Goal: Subscribe to service/newsletter

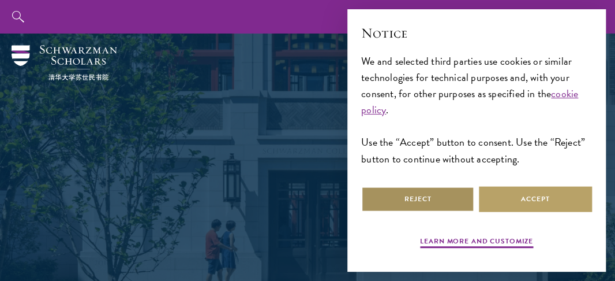
click at [405, 192] on button "Reject" at bounding box center [417, 199] width 113 height 26
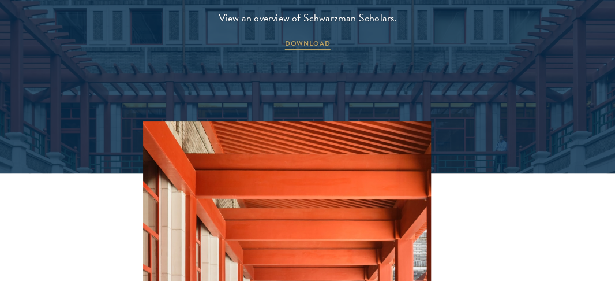
scroll to position [1732, 0]
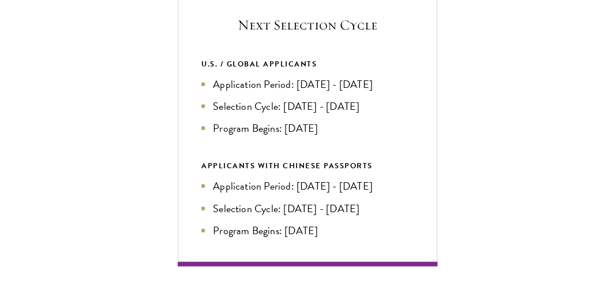
scroll to position [2424, 0]
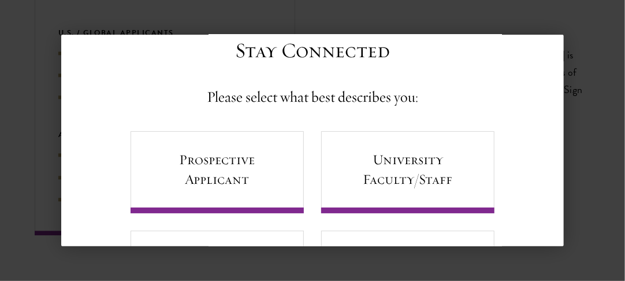
scroll to position [8, 0]
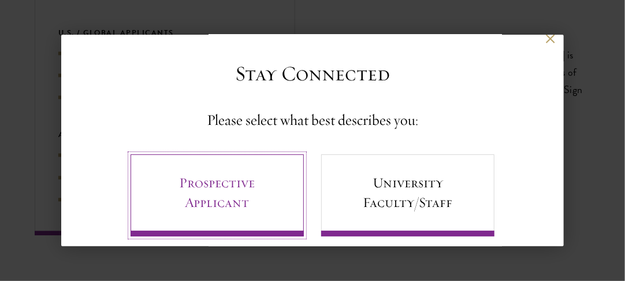
click at [271, 182] on link "Prospective Applicant" at bounding box center [216, 195] width 173 height 82
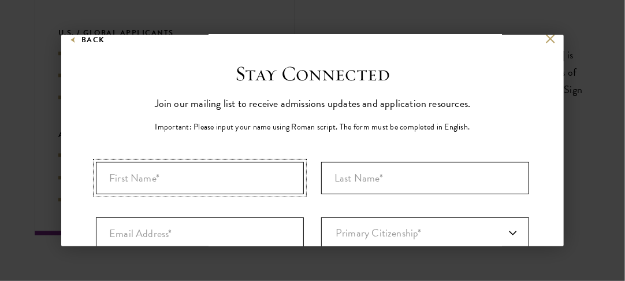
click at [197, 173] on input "First Name*" at bounding box center [200, 178] width 208 height 32
type input "Yassin"
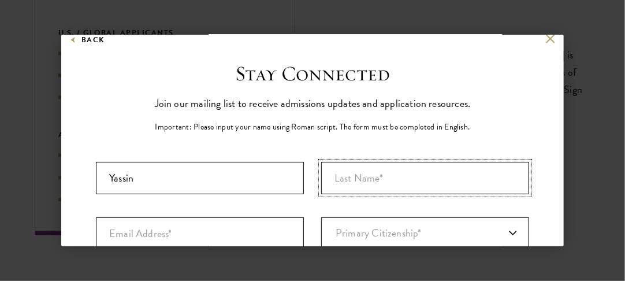
type input "Touray"
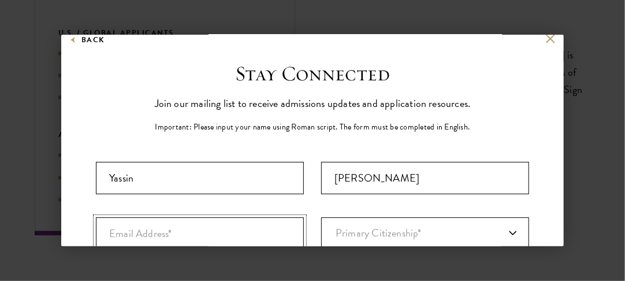
type input "yassintouray02@gmail.com"
select select "GM"
type input "Faji Kunda"
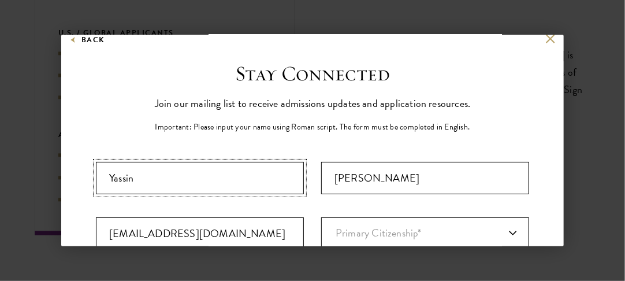
select select
type input "Yassin"
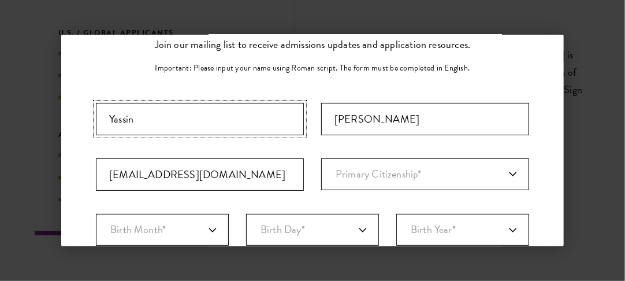
scroll to position [124, 0]
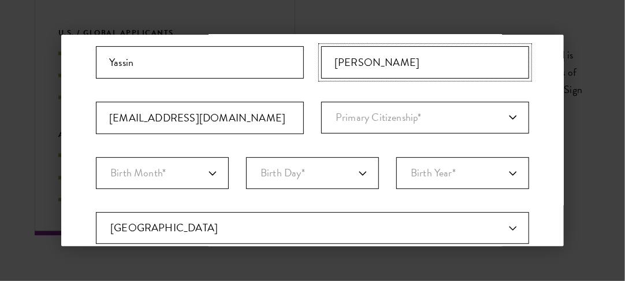
click at [380, 67] on input "Touray" at bounding box center [425, 62] width 208 height 32
type input "Touray"
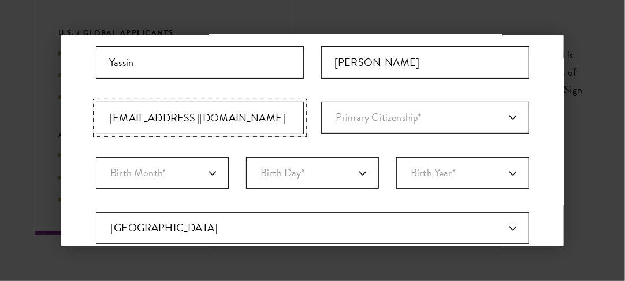
click at [237, 111] on input "yassintouray02@gmail.com" at bounding box center [200, 118] width 208 height 32
click at [335, 126] on select "Primary Citizenship* Afghanistan Aland Islands Albania Algeria Andorra Angola A…" at bounding box center [425, 118] width 208 height 32
select select "GA"
click at [321, 102] on select "Primary Citizenship* Afghanistan Aland Islands Albania Algeria Andorra Angola A…" at bounding box center [425, 118] width 208 height 32
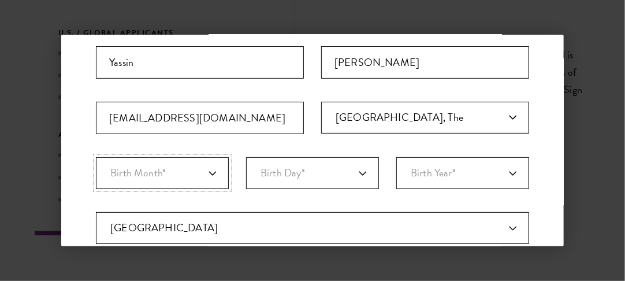
click at [193, 175] on select "Birth Month* January February March April May June July August September Octobe…" at bounding box center [162, 173] width 133 height 32
select select "09"
click at [96, 157] on select "Birth Month* January February March April May June July August September Octobe…" at bounding box center [162, 173] width 133 height 32
click at [296, 166] on select "Birth Day* 1 2 3 4 5 6 7 8 9 10 11 12 13 14 15 16 17 18 19 20 21 22 23 24 25 26…" at bounding box center [312, 173] width 133 height 32
select select "22"
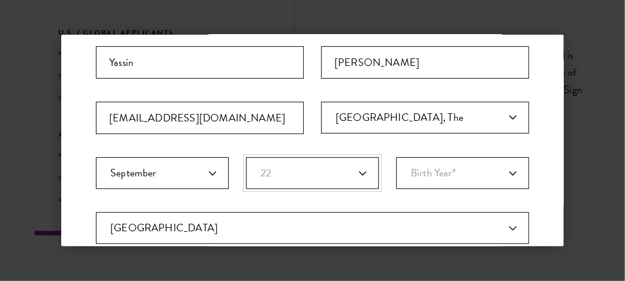
click at [246, 157] on select "Birth Day* 1 2 3 4 5 6 7 8 9 10 11 12 13 14 15 16 17 18 19 20 21 22 23 24 25 26…" at bounding box center [312, 173] width 133 height 32
click at [448, 178] on select "Birth Year* 2025 2024 2023 2022 2021 2020 2019 2018 2017 2016 2015 2014 2013 20…" at bounding box center [462, 173] width 133 height 32
select select "2000"
click at [396, 157] on select "Birth Year* 2025 2024 2023 2022 2021 2020 2019 2018 2017 2016 2015 2014 2013 20…" at bounding box center [462, 173] width 133 height 32
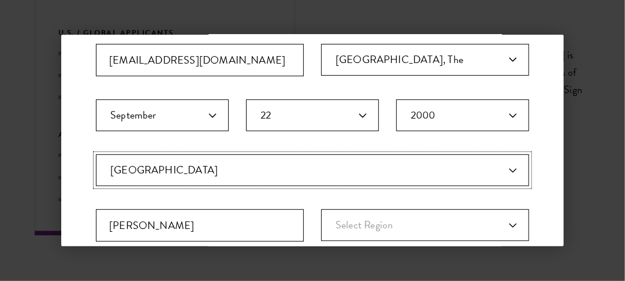
click at [361, 183] on select "Current Country Afghanistan Aland Islands Albania Algeria Andorra Angola Anguil…" at bounding box center [312, 170] width 433 height 32
click at [528, 192] on div "Stay Connected Please select what best describes you: Prospective Applicant Uni…" at bounding box center [312, 199] width 502 height 622
click at [468, 172] on select "Current Country Afghanistan Aland Islands Albania Algeria Andorra Angola Anguil…" at bounding box center [312, 170] width 433 height 32
select select
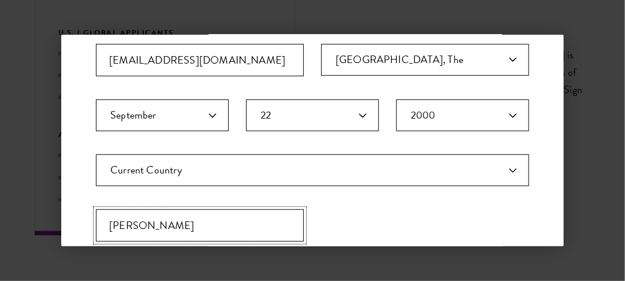
click at [262, 228] on input "Faji Kunda" at bounding box center [200, 225] width 208 height 32
type input "F"
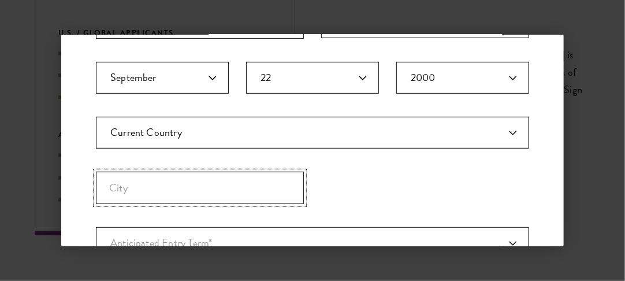
scroll to position [239, 0]
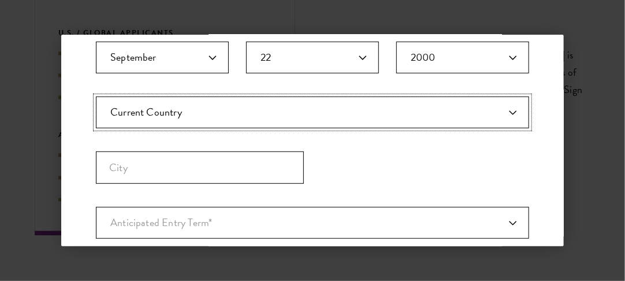
click at [254, 110] on select "Current Country Afghanistan Aland Islands Albania Algeria Andorra Angola Anguil…" at bounding box center [312, 112] width 433 height 32
select select "MO"
select select
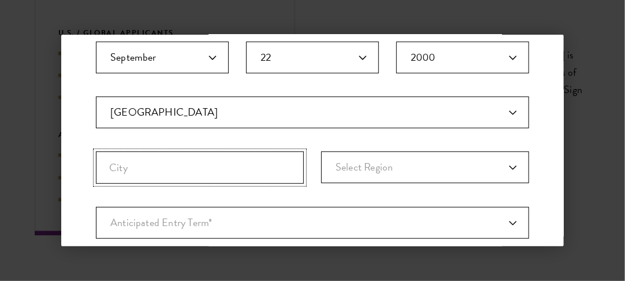
click at [220, 178] on input "City" at bounding box center [200, 167] width 208 height 32
type input "Meknes"
click at [362, 169] on select "Select Region Chaouia-Ouardigha Doukkala-Abda Fes-Boulemane Gharb-Chrarda-Beni …" at bounding box center [425, 167] width 208 height 32
select select "Meknes-Tafilalet"
click at [321, 151] on select "Select Region Chaouia-Ouardigha Doukkala-Abda Fes-Boulemane Gharb-Chrarda-Beni …" at bounding box center [425, 167] width 208 height 32
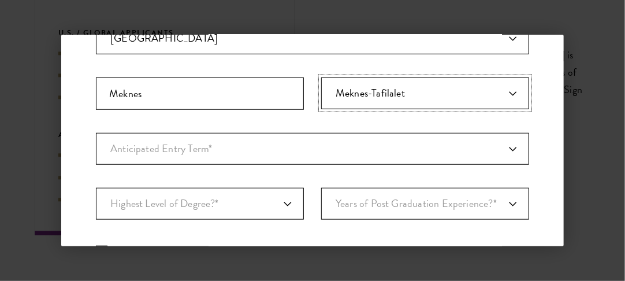
scroll to position [354, 0]
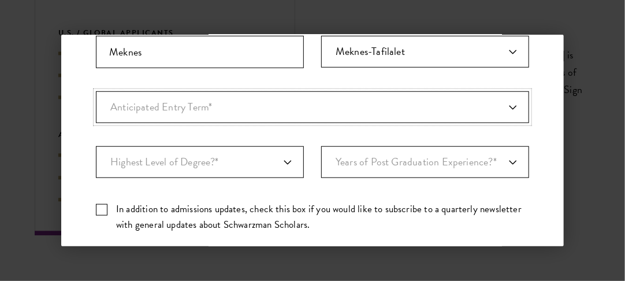
click at [353, 102] on select "Anticipated Entry Term* August 2026 (Application opens April 2025) Just Explori…" at bounding box center [312, 107] width 433 height 32
select select "e64b8ab3-eabb-4867-96d5-7e6b4840665f"
click at [96, 91] on select "Anticipated Entry Term* August 2026 (Application opens April 2025) Just Explori…" at bounding box center [312, 107] width 433 height 32
click at [322, 110] on select "Anticipated Entry Term* August 2026 (Application opens April 2025) Just Explori…" at bounding box center [312, 107] width 433 height 32
click at [327, 92] on select "Anticipated Entry Term* August 2026 (Application opens April 2025) Just Explori…" at bounding box center [312, 107] width 433 height 32
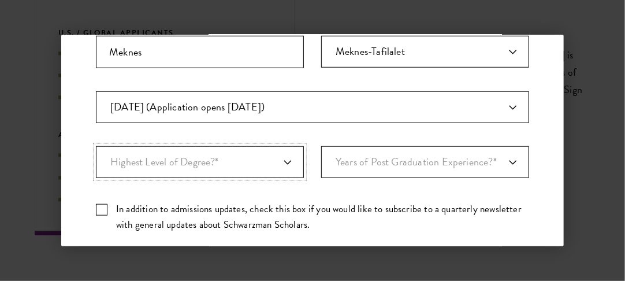
click at [265, 156] on select "Highest Level of Degree?* PHD Bachelor's Master's Current Undergraduate Student" at bounding box center [200, 162] width 208 height 32
select select "baef124f-e103-44b1-8ca6-5d0669438e44"
click at [96, 146] on select "Highest Level of Degree?* PHD Bachelor's Master's Current Undergraduate Student" at bounding box center [200, 162] width 208 height 32
click at [342, 162] on select "Years of Post Graduation Experience?* 1 2 3 4 5 6 7 8 9 10" at bounding box center [425, 162] width 208 height 32
select select "1"
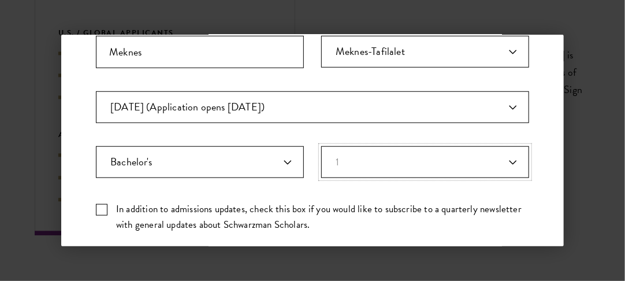
click at [321, 146] on select "Years of Post Graduation Experience?* 1 2 3 4 5 6 7 8 9 10" at bounding box center [425, 162] width 208 height 32
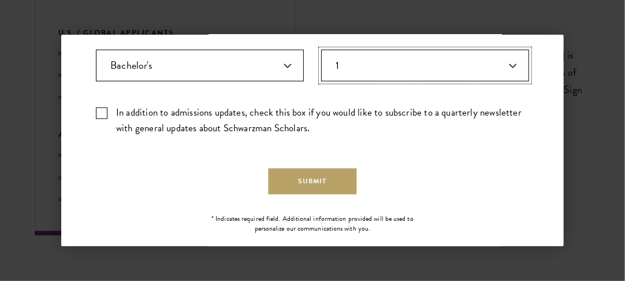
scroll to position [469, 0]
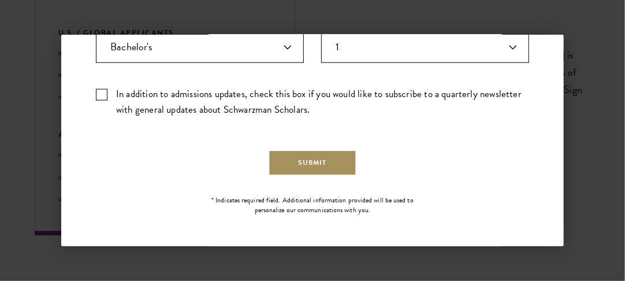
click at [308, 160] on button "Submit" at bounding box center [312, 163] width 88 height 26
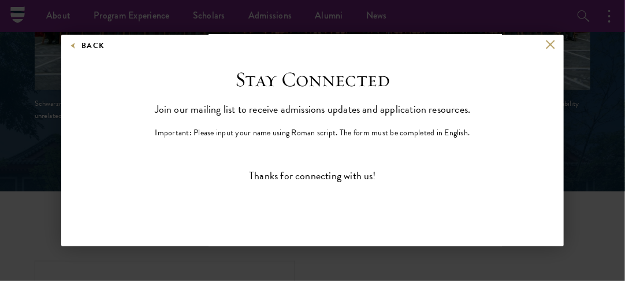
scroll to position [0, 0]
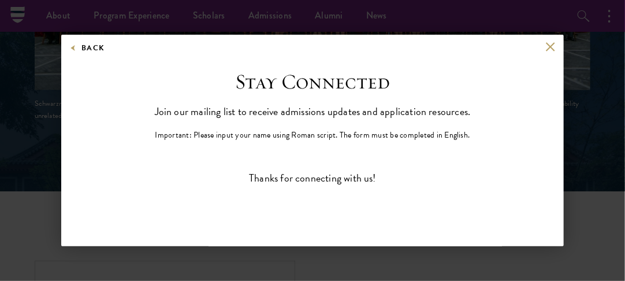
click at [533, 48] on div "Back" at bounding box center [312, 56] width 502 height 28
click at [545, 45] on button at bounding box center [550, 47] width 10 height 10
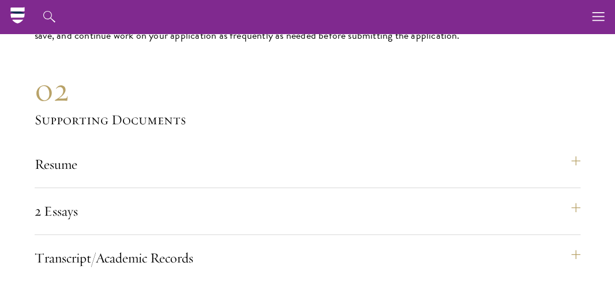
scroll to position [3411, 0]
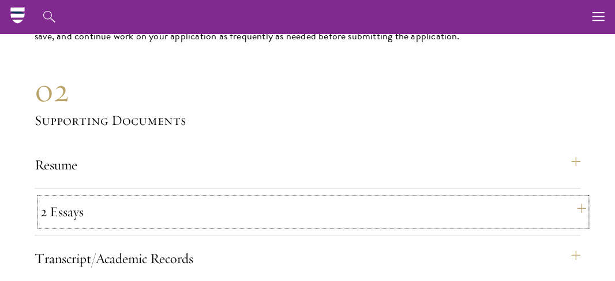
click at [578, 197] on button "2 Essays" at bounding box center [313, 211] width 546 height 28
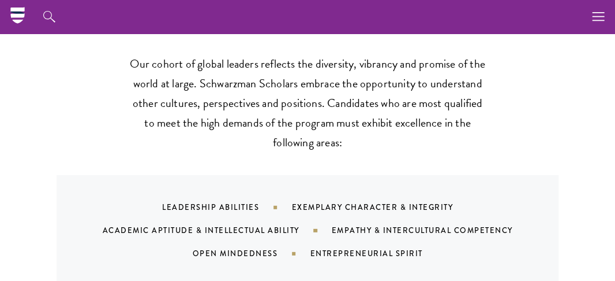
scroll to position [467, 0]
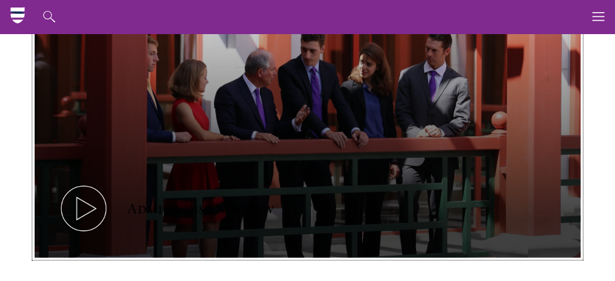
scroll to position [610, 0]
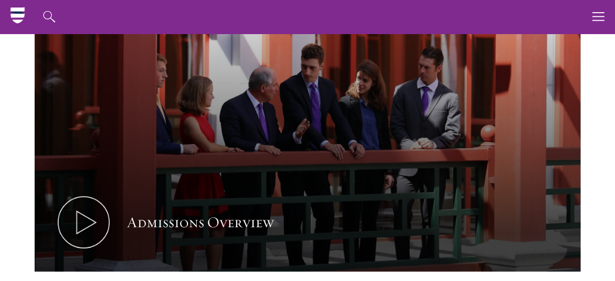
click at [0, 0] on link "Admissions" at bounding box center [0, 0] width 0 height 0
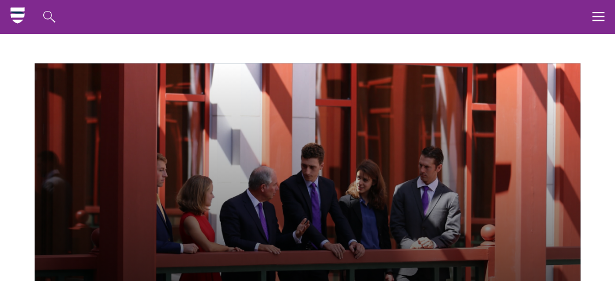
scroll to position [494, 0]
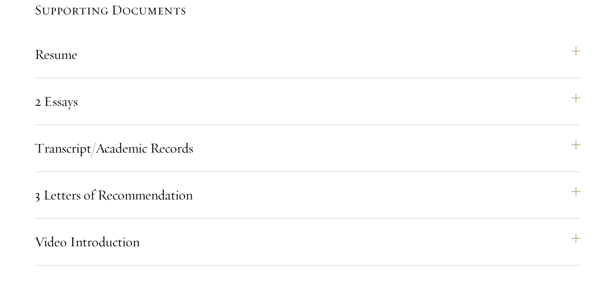
scroll to position [3578, 0]
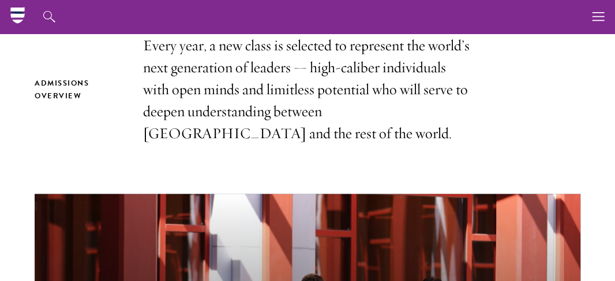
scroll to position [0, 0]
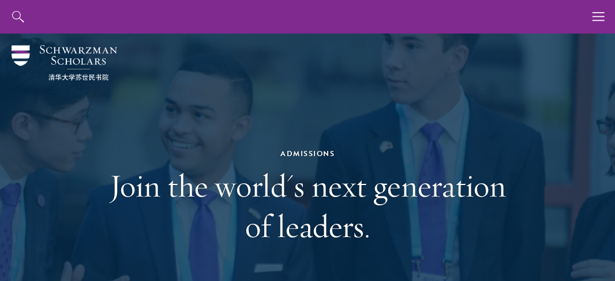
click at [0, 0] on link "Faculty & Guest Speakers" at bounding box center [0, 0] width 0 height 0
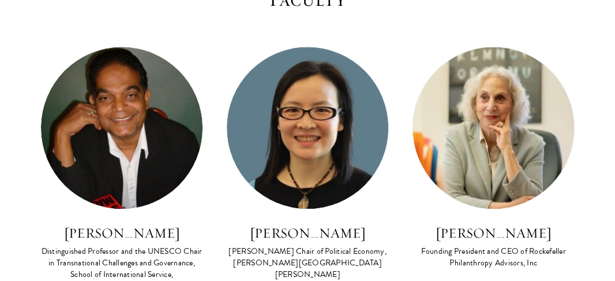
scroll to position [520, 0]
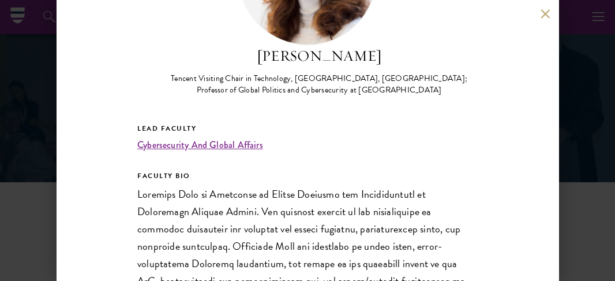
scroll to position [114, 0]
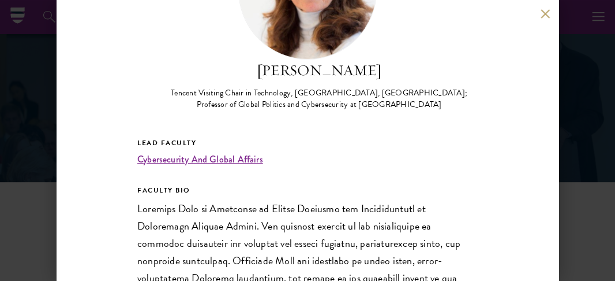
drag, startPoint x: 380, startPoint y: 99, endPoint x: 359, endPoint y: 92, distance: 22.6
type textarea "[GEOGRAPHIC_DATA]; Professor of Global Politics and Cybersecurity at [GEOGRAPHI…"
click at [359, 92] on div "Tencent Visiting Chair in Technology, [GEOGRAPHIC_DATA], [GEOGRAPHIC_DATA]; Pro…" at bounding box center [318, 98] width 317 height 23
click at [358, 92] on div "Tencent Visiting Chair in Technology, [GEOGRAPHIC_DATA], [GEOGRAPHIC_DATA]; Pro…" at bounding box center [318, 98] width 317 height 23
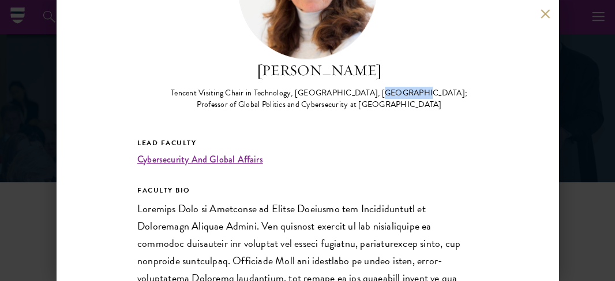
click at [358, 92] on div "Tencent Visiting Chair in Technology, [GEOGRAPHIC_DATA], [GEOGRAPHIC_DATA]; Pro…" at bounding box center [318, 98] width 317 height 23
click at [420, 91] on div "Tencent Visiting Chair in Technology, [GEOGRAPHIC_DATA], [GEOGRAPHIC_DATA]; Pro…" at bounding box center [318, 98] width 317 height 23
copy div "[GEOGRAPHIC_DATA];"
